Goal: Find specific page/section: Find specific page/section

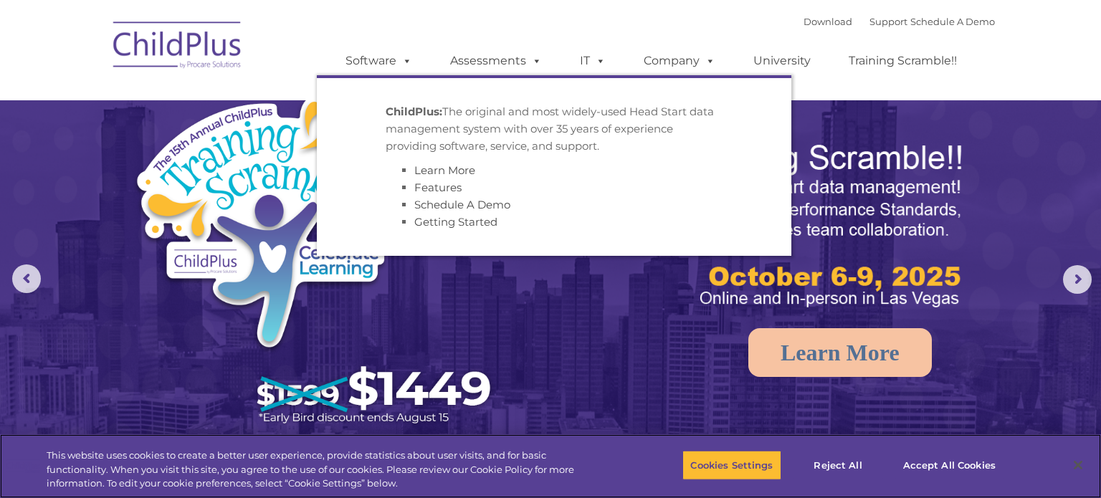
select select "MEDIUM"
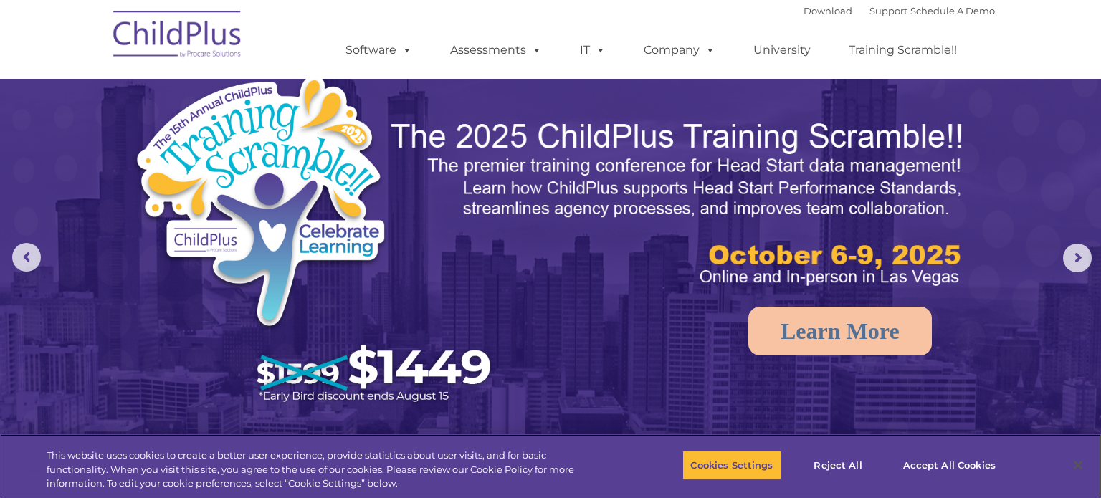
drag, startPoint x: 1100, startPoint y: 43, endPoint x: 1090, endPoint y: -31, distance: 74.5
